Goal: Transaction & Acquisition: Purchase product/service

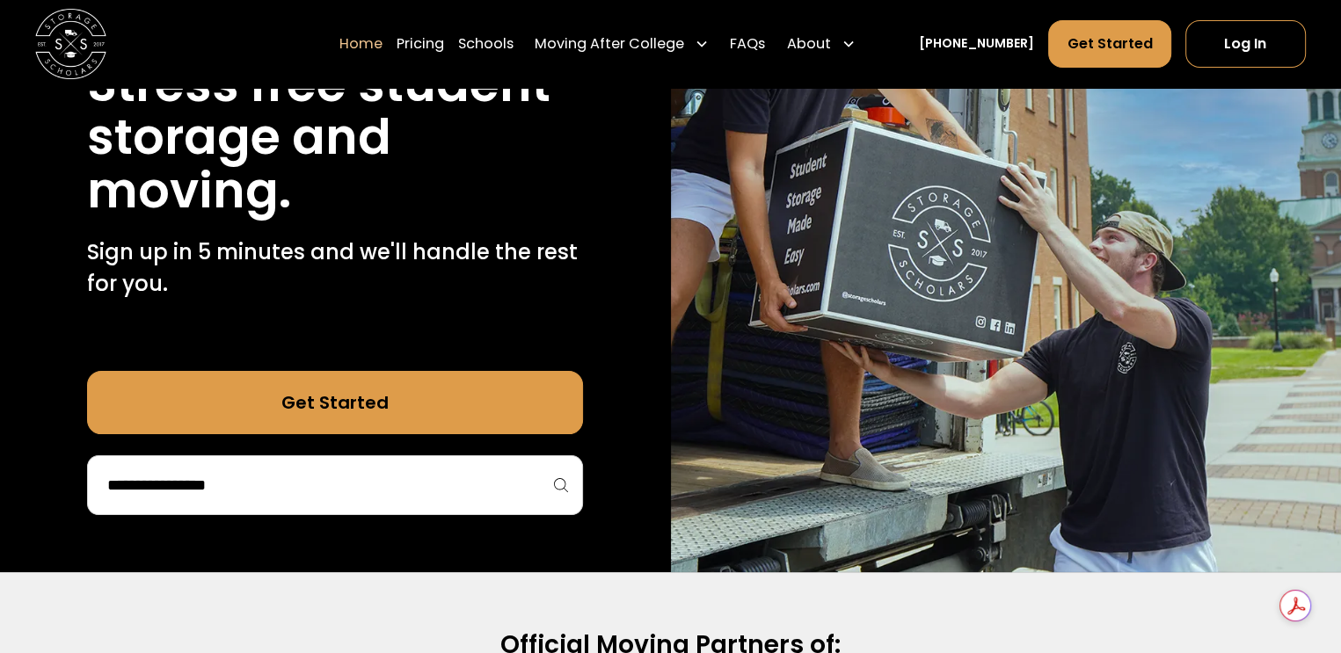
scroll to position [323, 0]
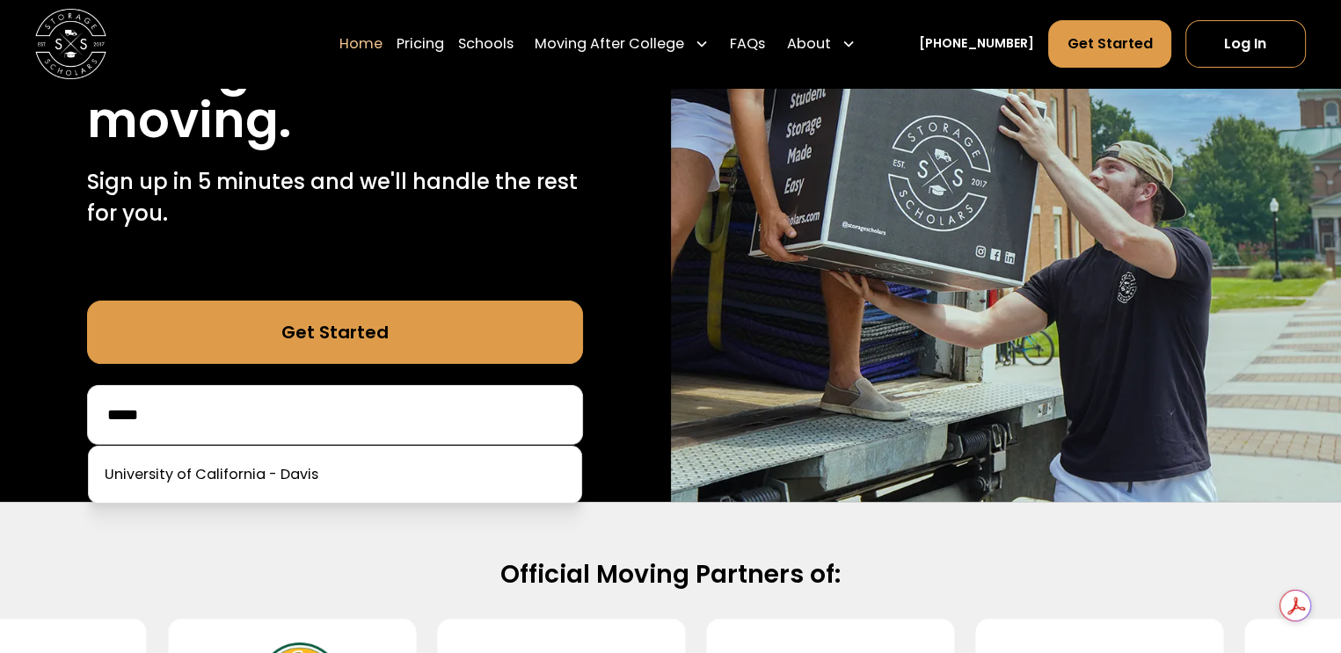
type input "*****"
drag, startPoint x: 438, startPoint y: 405, endPoint x: 369, endPoint y: 487, distance: 106.7
click at [369, 487] on link at bounding box center [335, 475] width 478 height 39
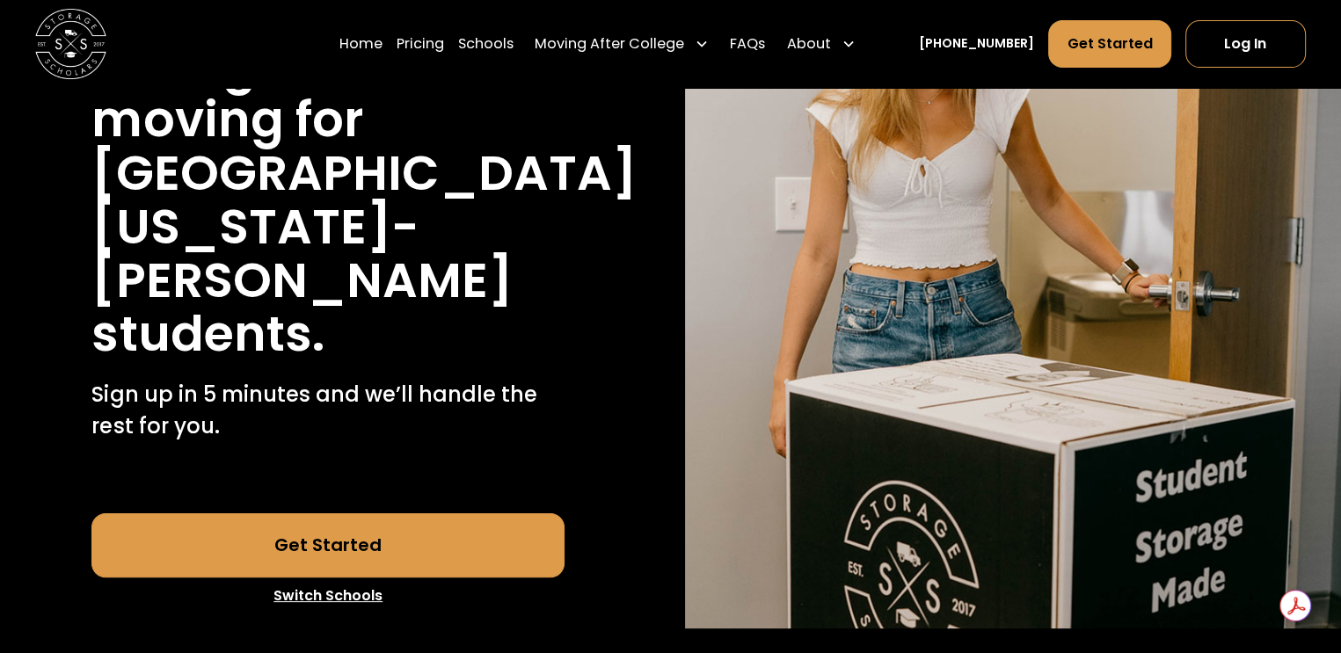
scroll to position [311, 0]
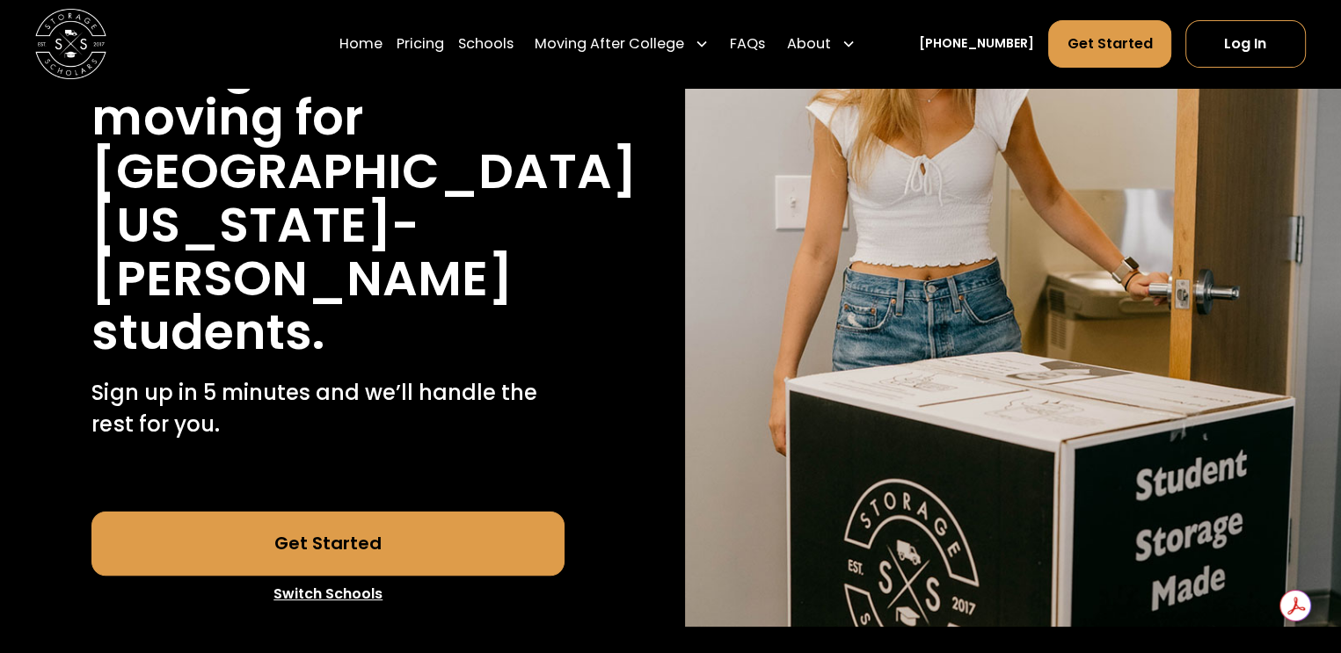
click at [220, 512] on link "Get Started" at bounding box center [327, 543] width 472 height 63
